Goal: Task Accomplishment & Management: Manage account settings

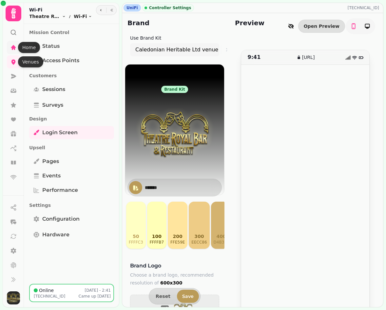
click at [10, 47] on link at bounding box center [13, 47] width 13 height 13
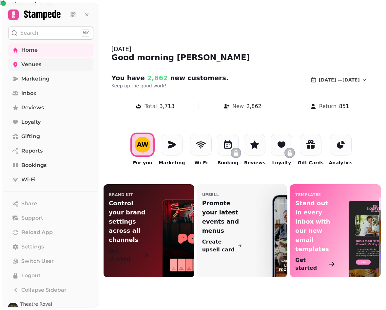
click at [24, 66] on span "Venues" at bounding box center [31, 65] width 20 height 8
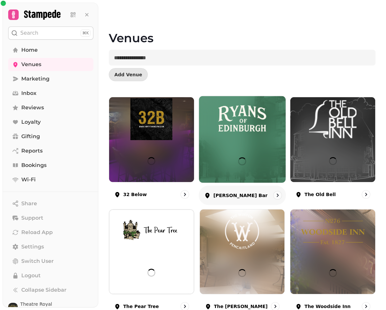
click at [251, 126] on img at bounding box center [242, 118] width 65 height 43
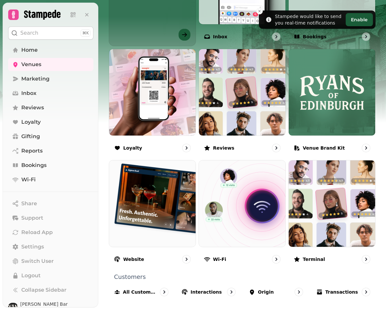
scroll to position [312, 0]
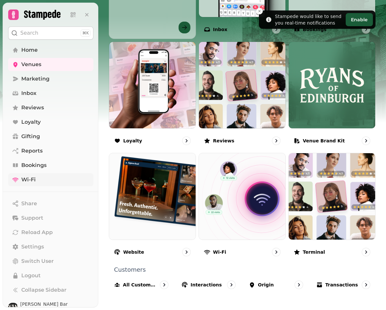
click at [36, 180] on link "Wi-Fi" at bounding box center [50, 179] width 85 height 13
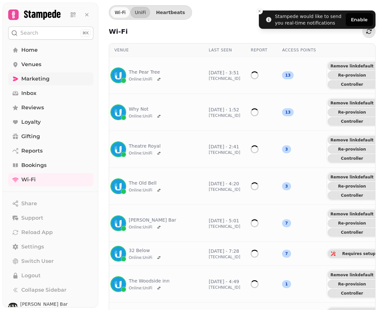
click at [38, 83] on link "Marketing" at bounding box center [50, 78] width 85 height 13
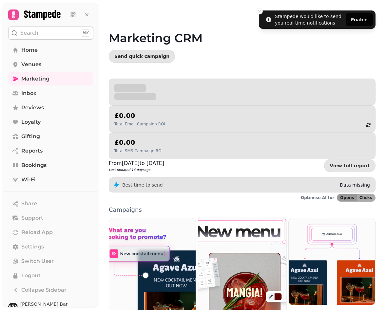
scroll to position [83, 0]
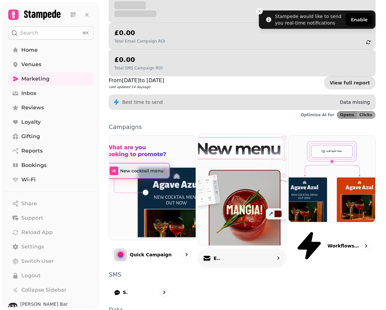
click at [243, 248] on div "Email" at bounding box center [241, 257] width 89 height 19
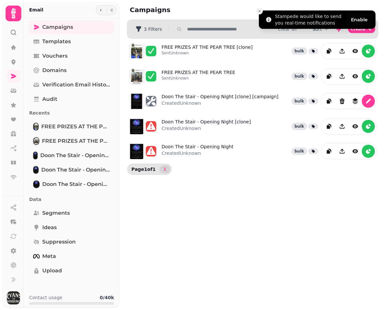
click at [258, 10] on icon "Close toast" at bounding box center [259, 11] width 4 height 4
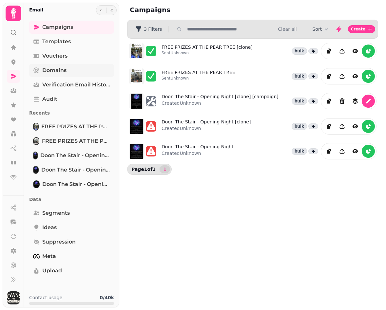
click at [73, 69] on link "Domains" at bounding box center [71, 70] width 85 height 13
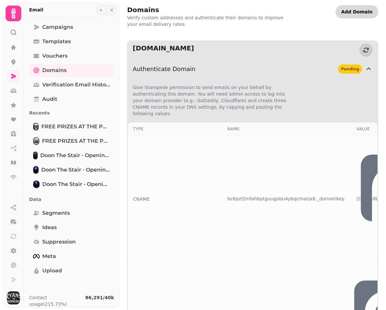
click at [367, 14] on span "Add Domain" at bounding box center [356, 11] width 31 height 5
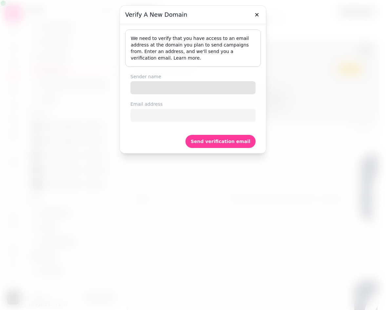
click at [157, 90] on input "Sender name" at bounding box center [192, 87] width 125 height 13
type input "**********"
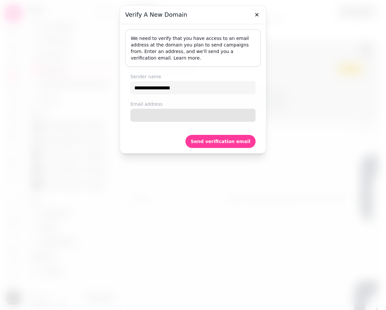
click at [149, 113] on input "Email address" at bounding box center [192, 115] width 125 height 13
type input "**********"
